Goal: Task Accomplishment & Management: Manage account settings

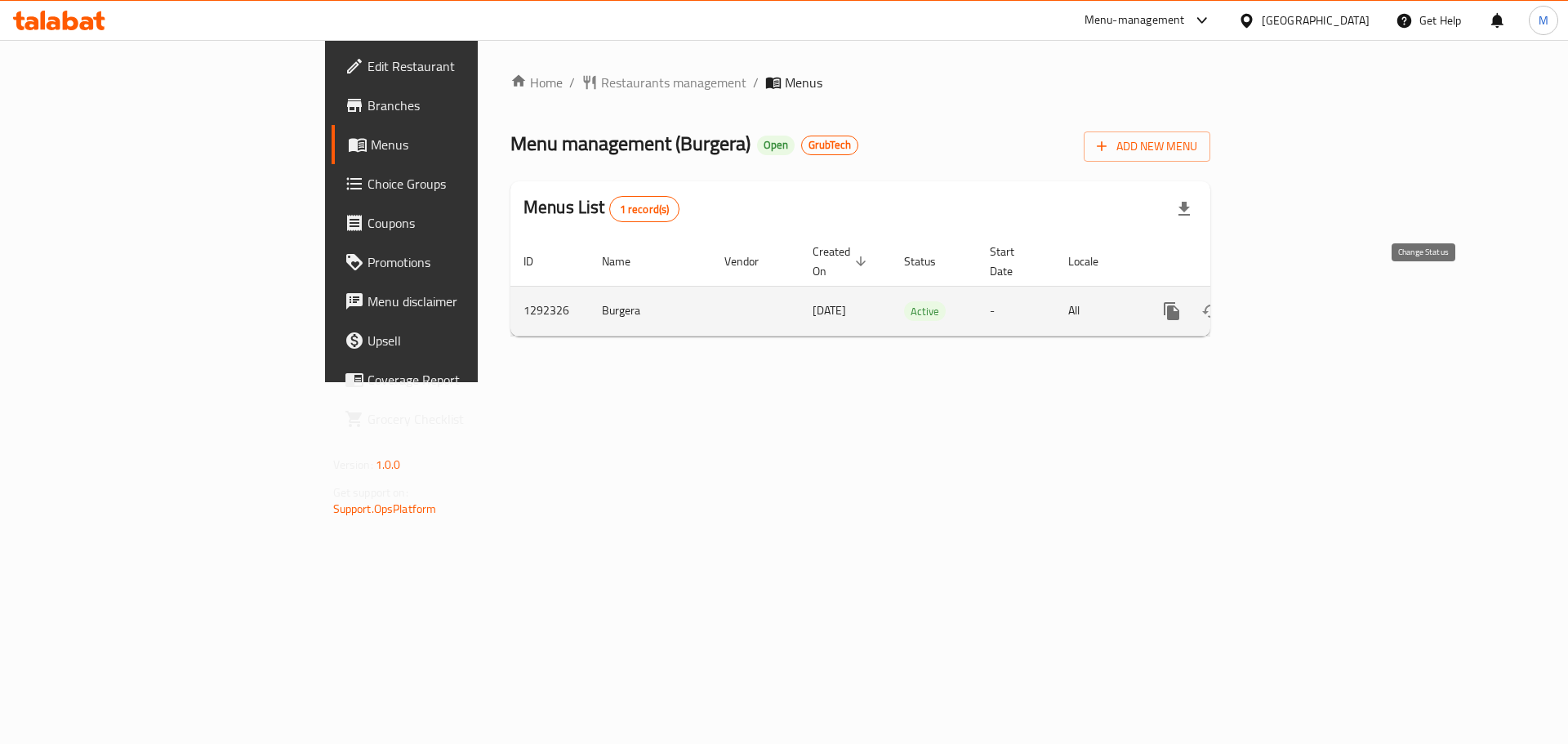
click at [1221, 302] on icon "enhanced table" at bounding box center [1211, 312] width 20 height 20
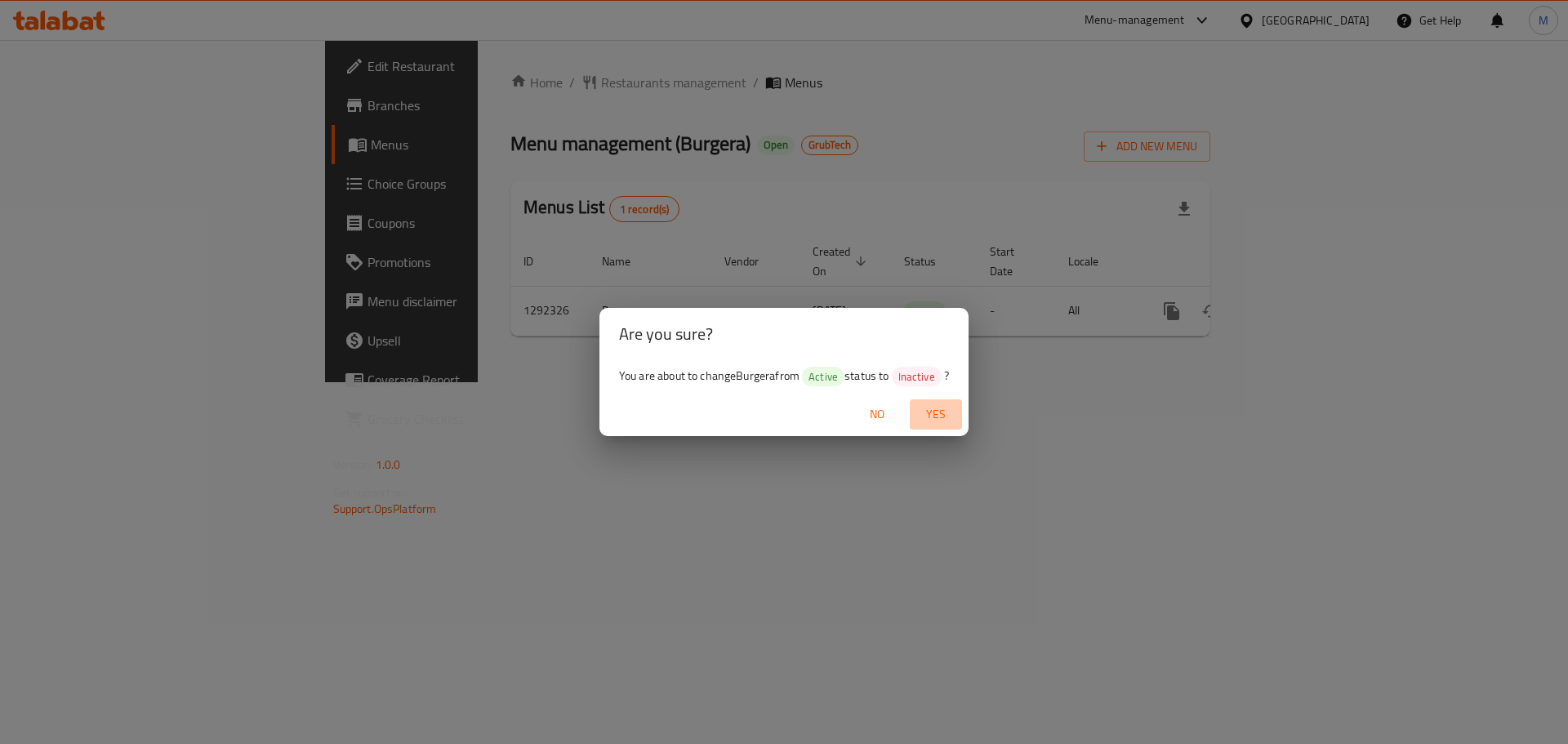
click at [929, 416] on span "Yes" at bounding box center [936, 415] width 39 height 21
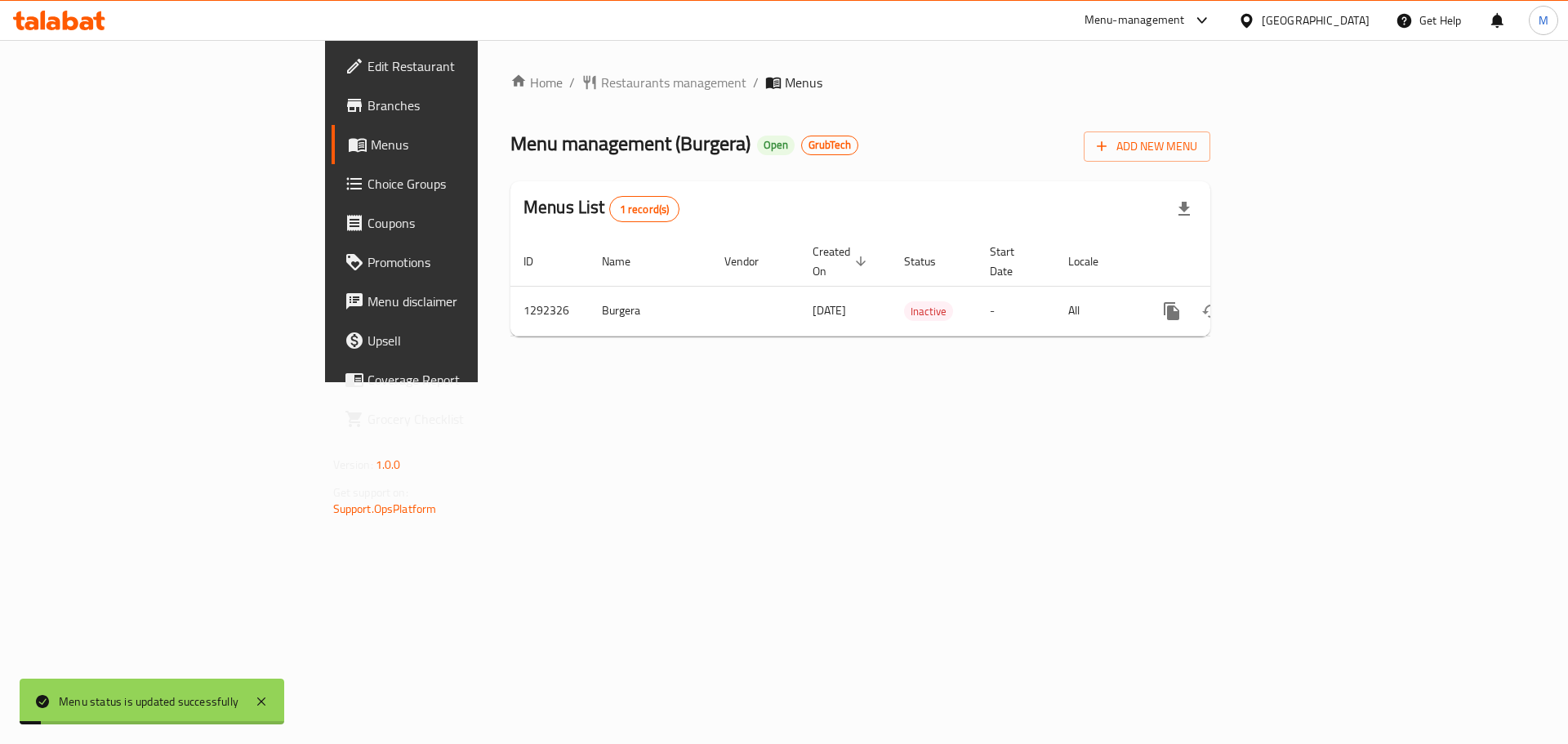
click at [935, 382] on div "Home / Restaurants management / Menus Menu management ( Burgera ) Open GrubTech…" at bounding box center [860, 211] width 765 height 342
click at [716, 382] on div "Home / Restaurants management / Menus Menu management ( Burgera ) Open GrubTech…" at bounding box center [860, 211] width 765 height 342
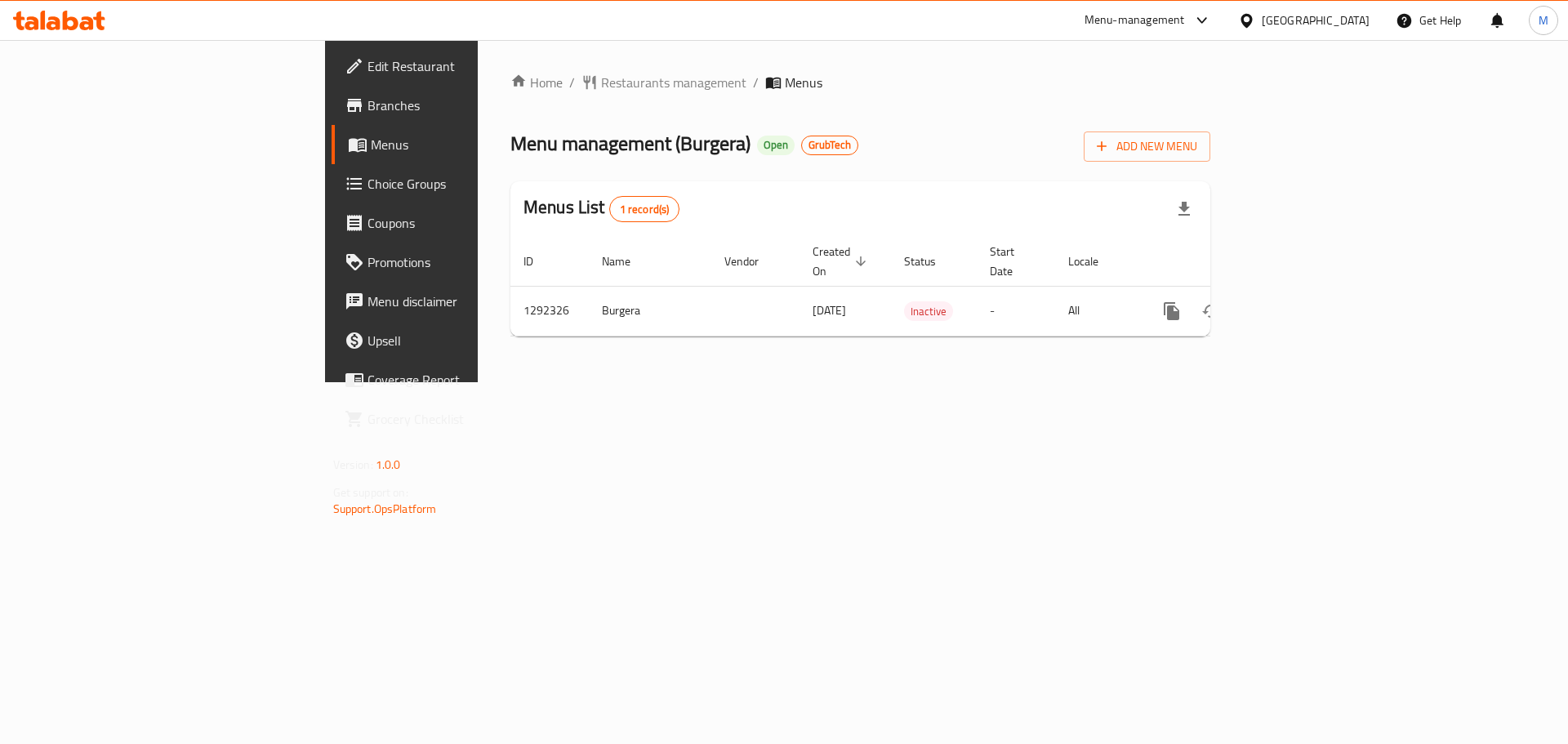
click at [924, 382] on div "Home / Restaurants management / Menus Menu management ( Burgera ) Open GrubTech…" at bounding box center [860, 211] width 765 height 342
click at [929, 382] on div "Home / Restaurants management / Menus Menu management ( Burgera ) Open GrubTech…" at bounding box center [860, 211] width 765 height 342
click at [912, 382] on div "Home / Restaurants management / Menus Menu management ( Burgera ) Open GrubTech…" at bounding box center [860, 211] width 765 height 342
click at [911, 382] on div "Home / Restaurants management / Menus Menu management ( Burgera ) Open GrubTech…" at bounding box center [860, 211] width 765 height 342
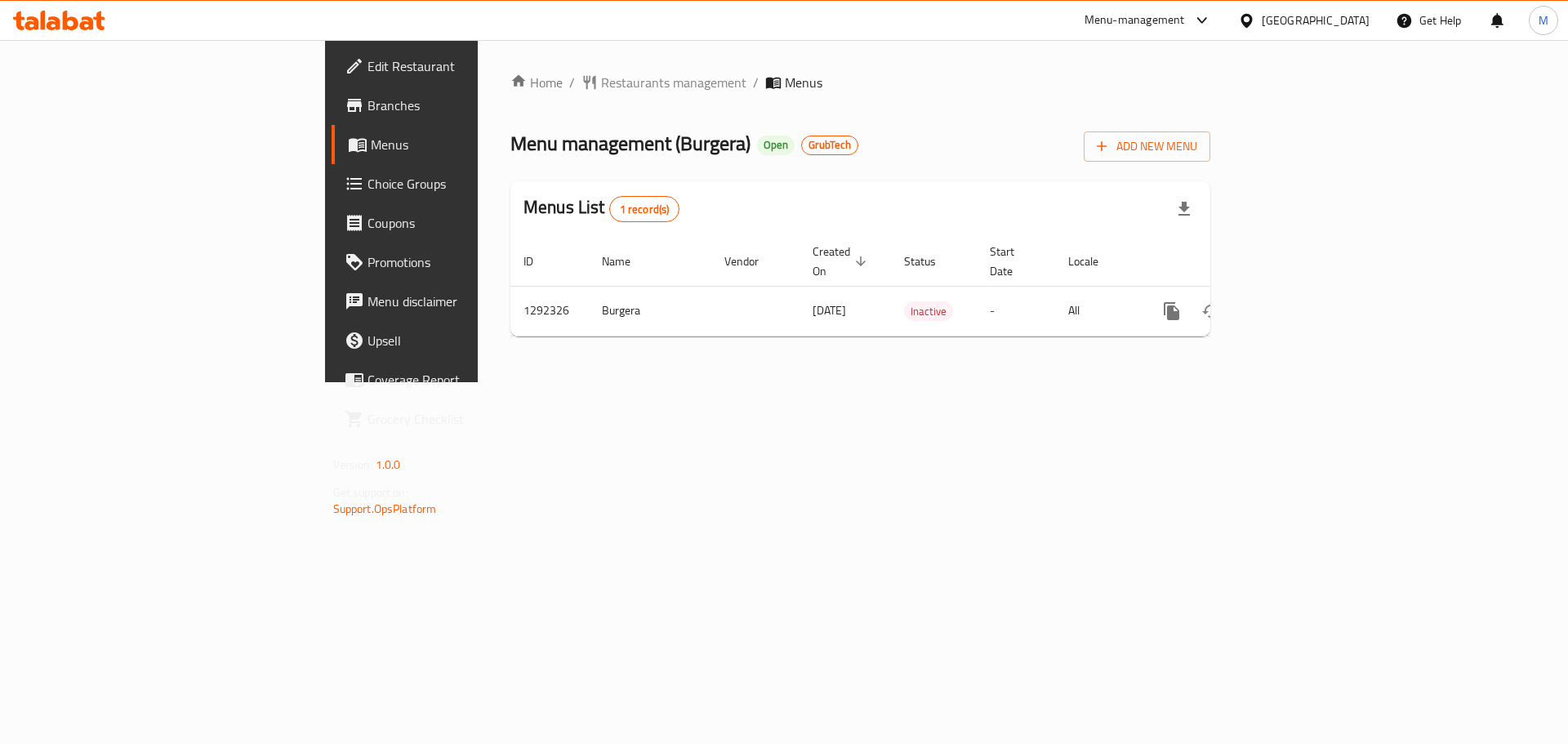
click at [789, 382] on div "Home / Restaurants management / Menus Menu management ( Burgera ) Open GrubTech…" at bounding box center [860, 211] width 765 height 342
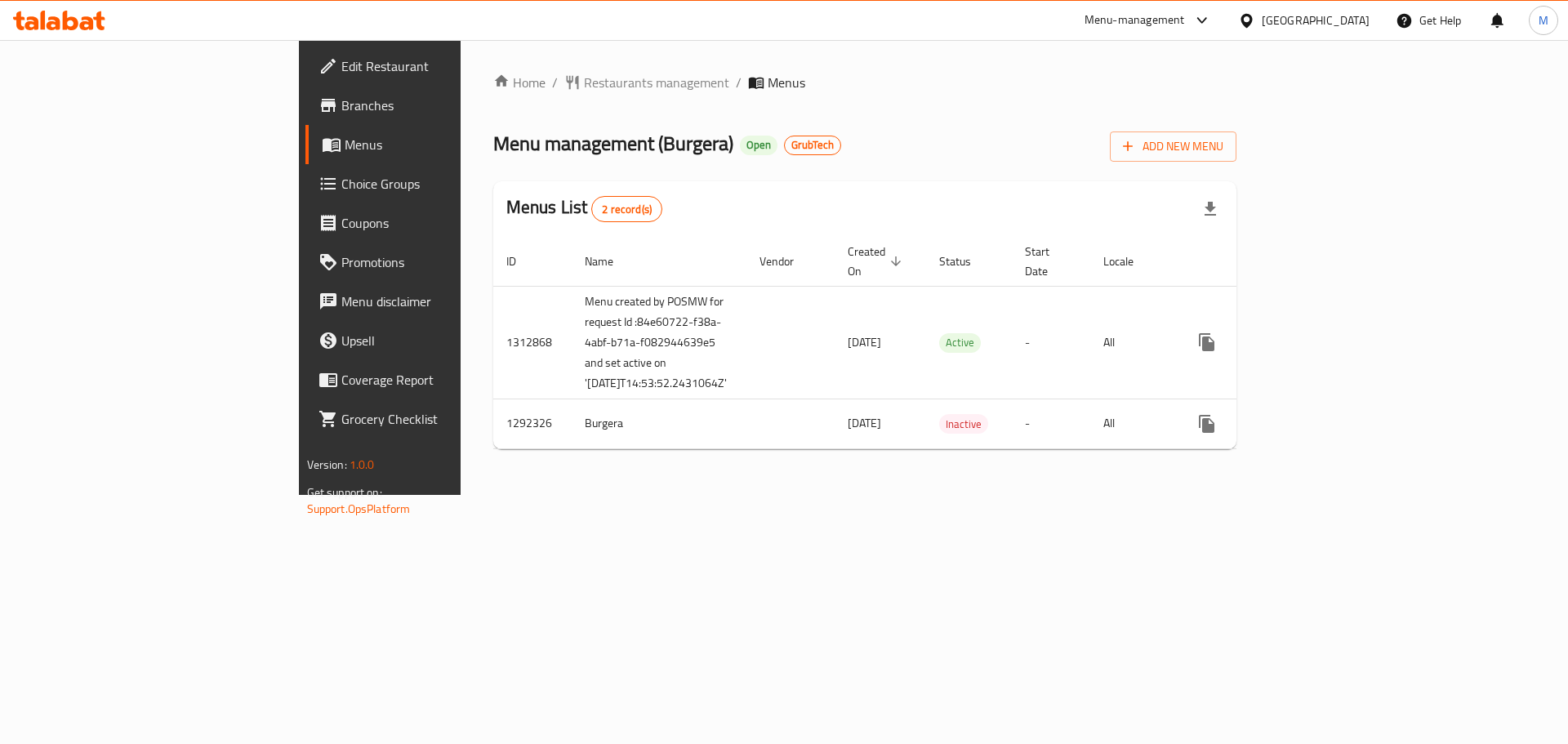
click at [788, 495] on div "Home / Restaurants management / Menus Menu management ( Burgera ) Open GrubTech…" at bounding box center [865, 268] width 809 height 455
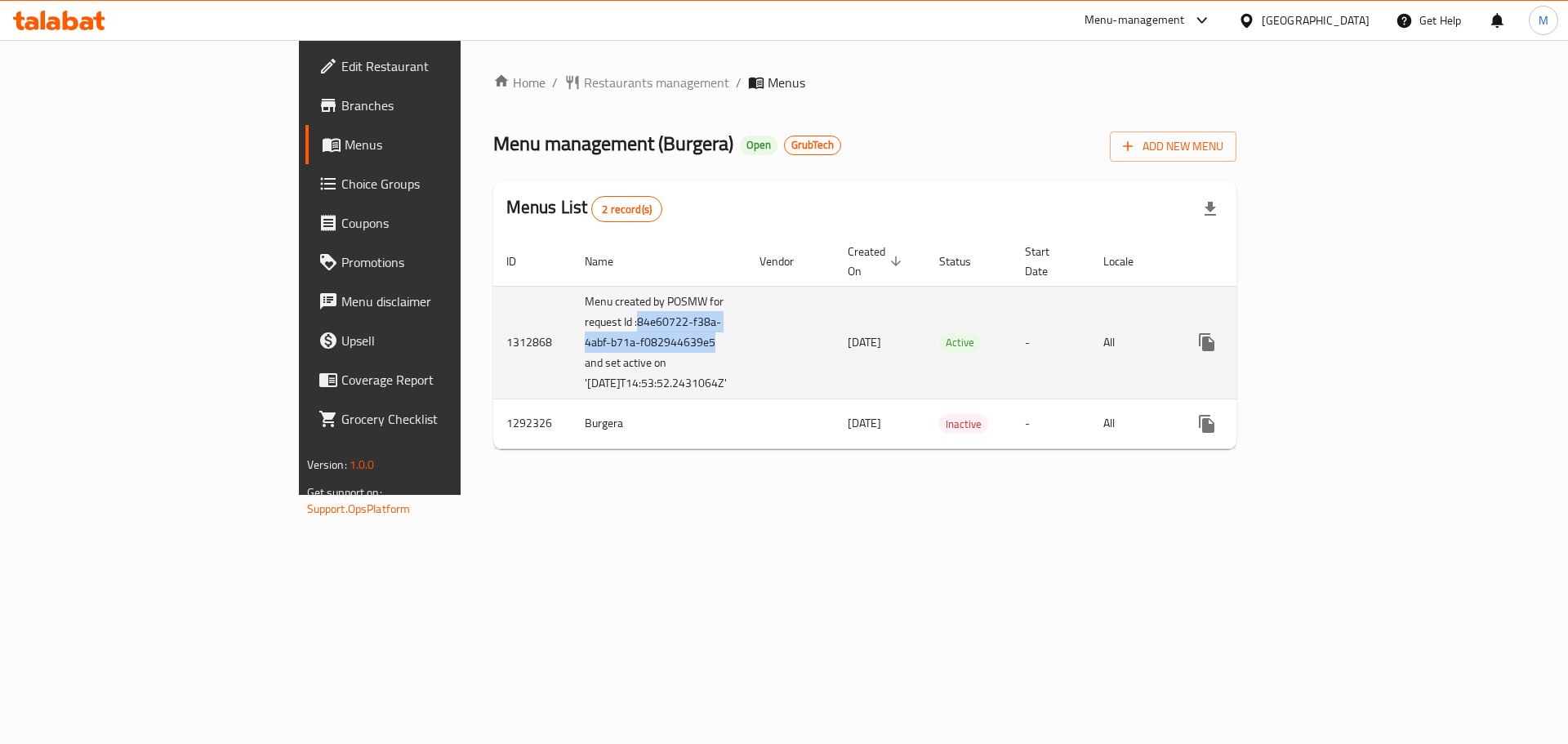
drag, startPoint x: 440, startPoint y: 346, endPoint x: 388, endPoint y: 318, distance: 59.1
click at [572, 318] on td "Menu created by POSMW for request Id :84e60722-f38a-4abf-b71a-f082944639e5 and …" at bounding box center [659, 342] width 175 height 113
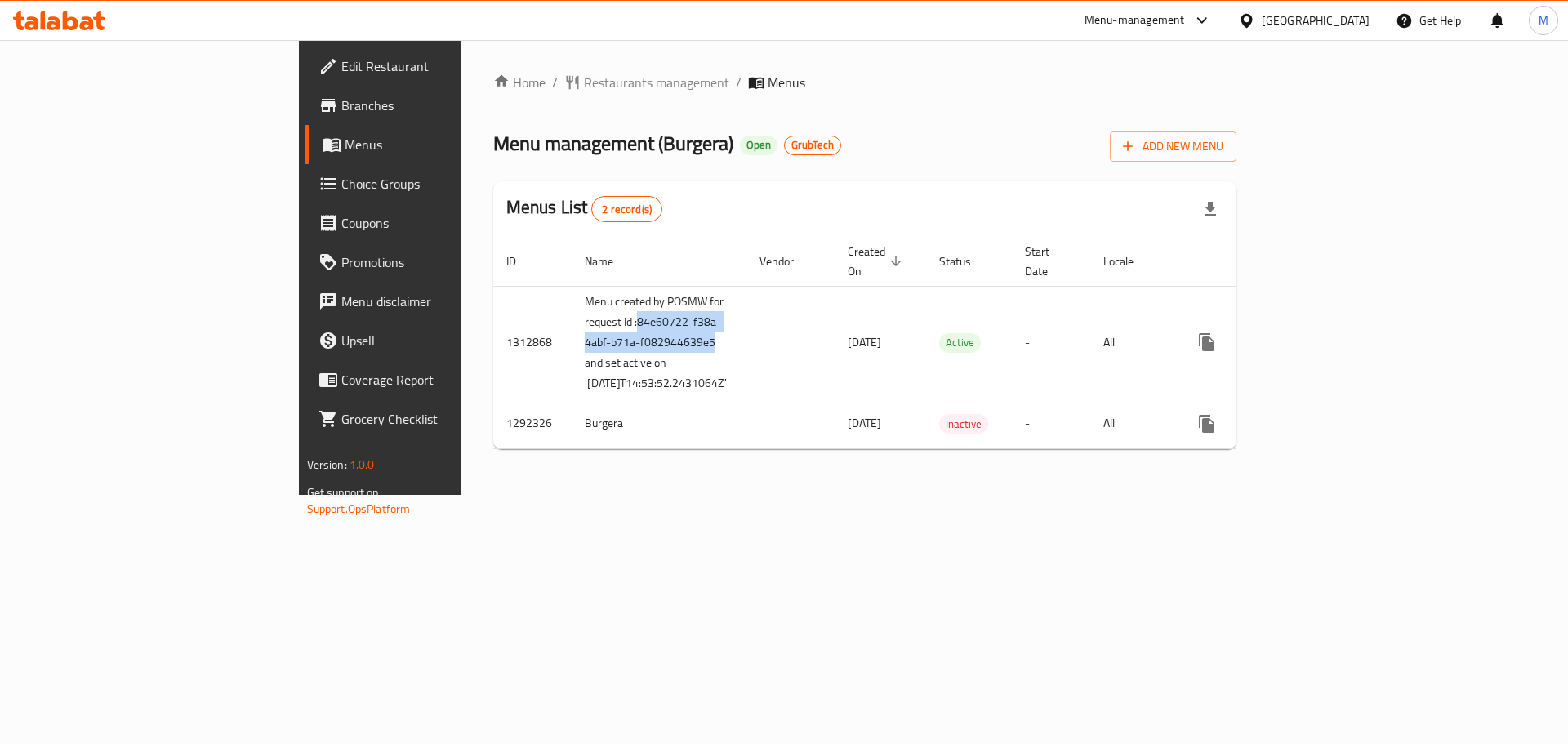
copy td "84e60722-f38a-4abf-b71a-f082944639e5"
click at [681, 462] on div "Home / Restaurants management / Menus Menu management ( Burgera ) Open GrubTech…" at bounding box center [865, 267] width 744 height 389
click at [305, 118] on link "Branches" at bounding box center [433, 106] width 256 height 39
